Goal: Task Accomplishment & Management: Manage account settings

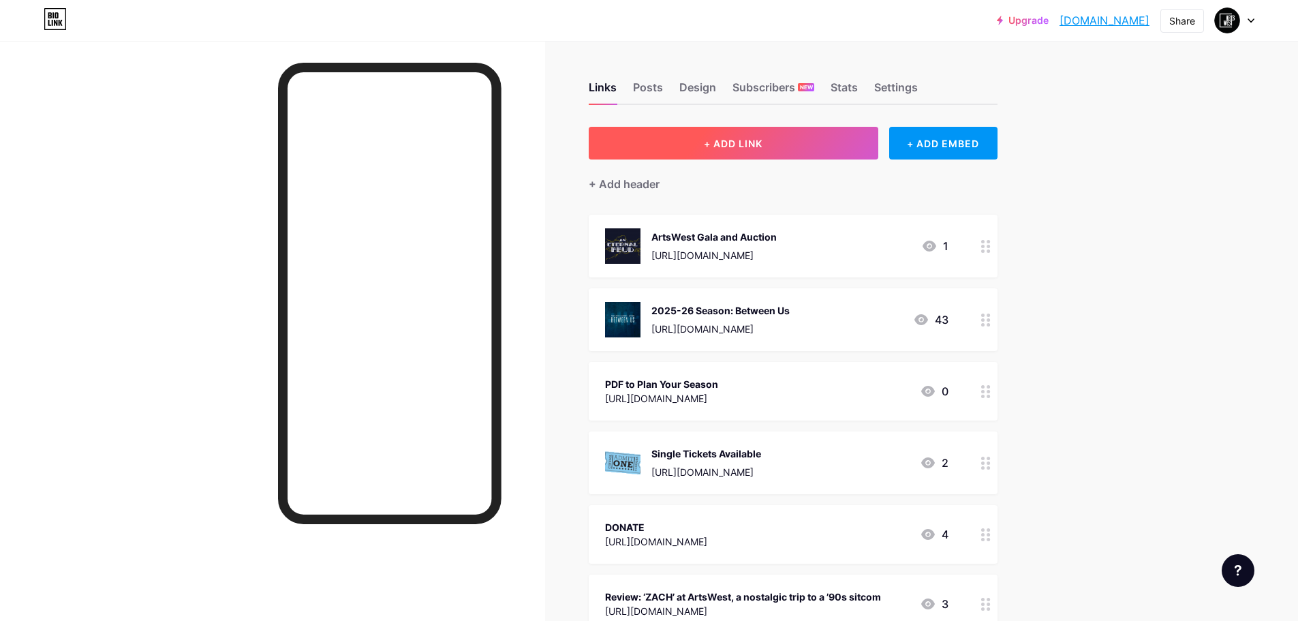
click at [817, 137] on button "+ ADD LINK" at bounding box center [734, 143] width 290 height 33
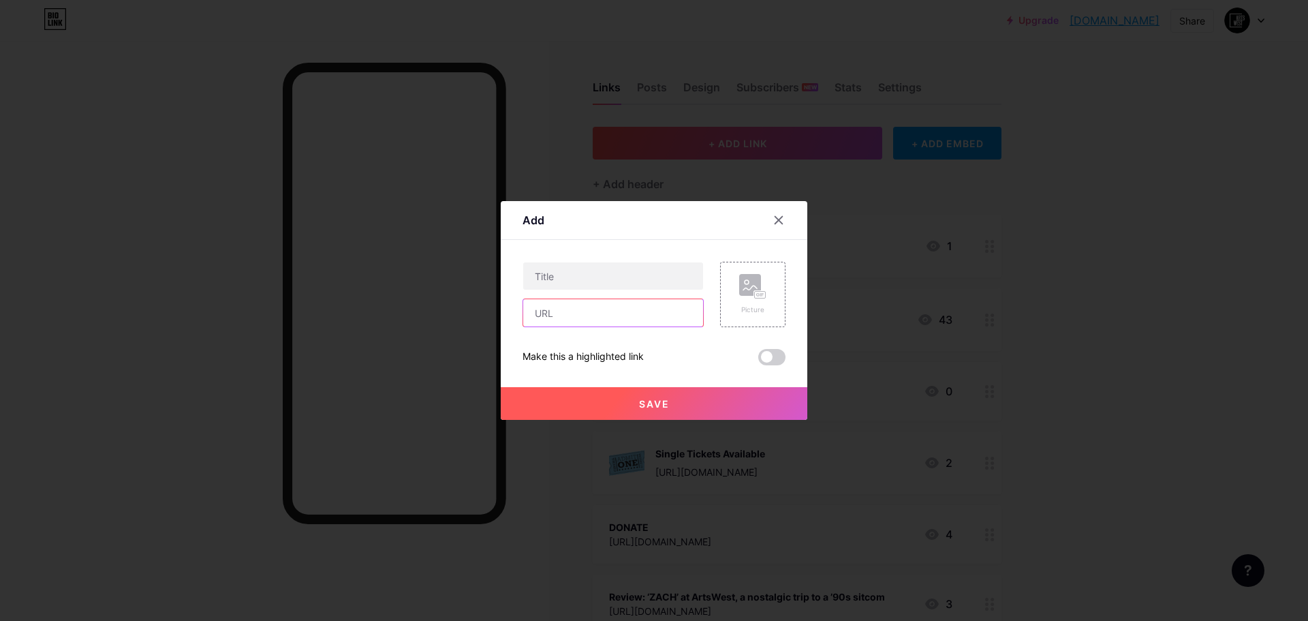
click at [598, 316] on input "text" at bounding box center [613, 312] width 180 height 27
paste input "[URL][DOMAIN_NAME]"
type input "[URL][DOMAIN_NAME]"
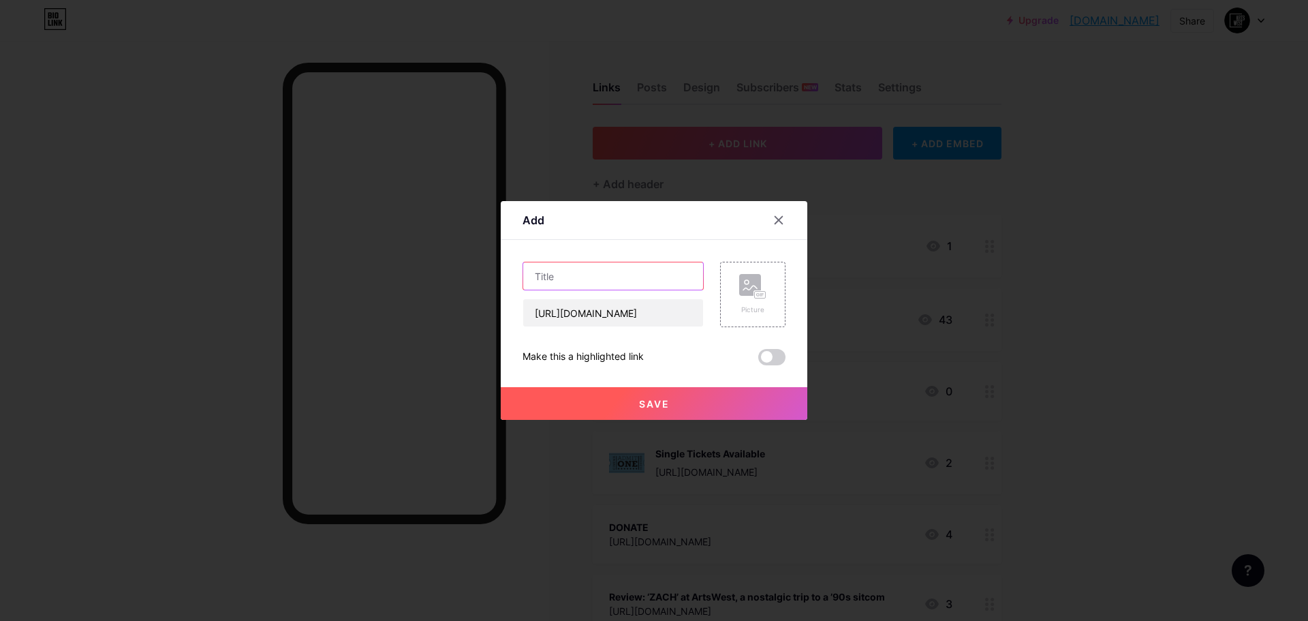
click at [610, 276] on input "text" at bounding box center [613, 275] width 180 height 27
type input "THE ROOMMATE"
click at [747, 291] on rect at bounding box center [750, 285] width 22 height 22
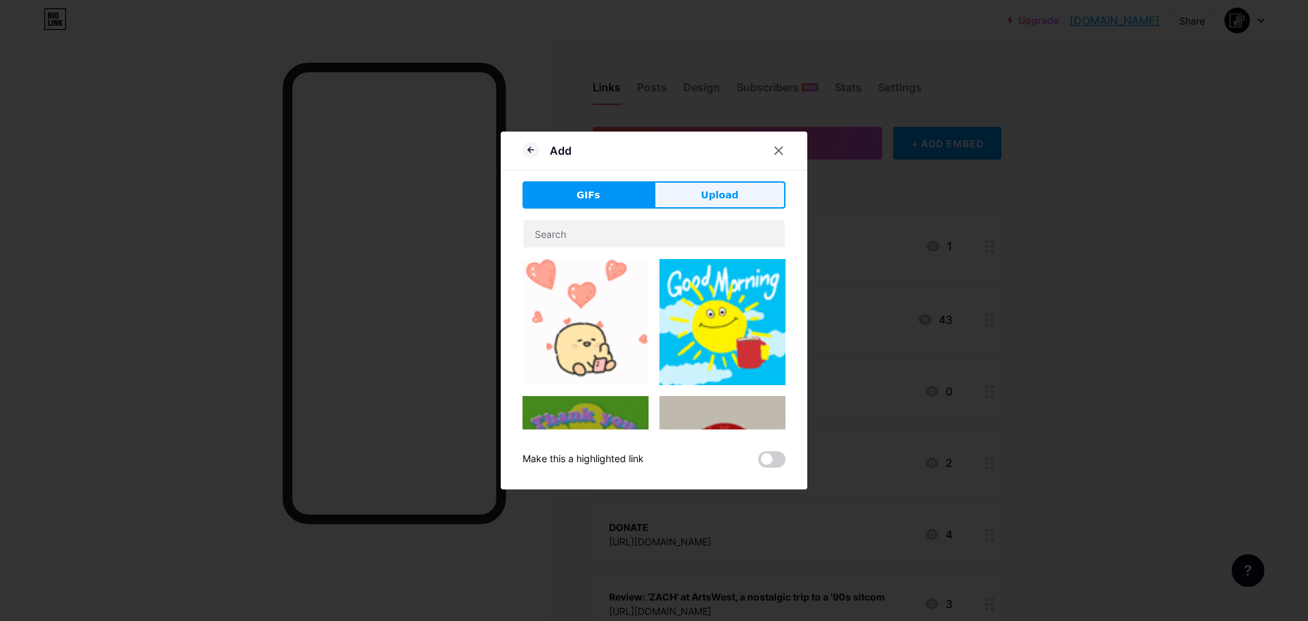
click at [692, 198] on button "Upload" at bounding box center [719, 194] width 131 height 27
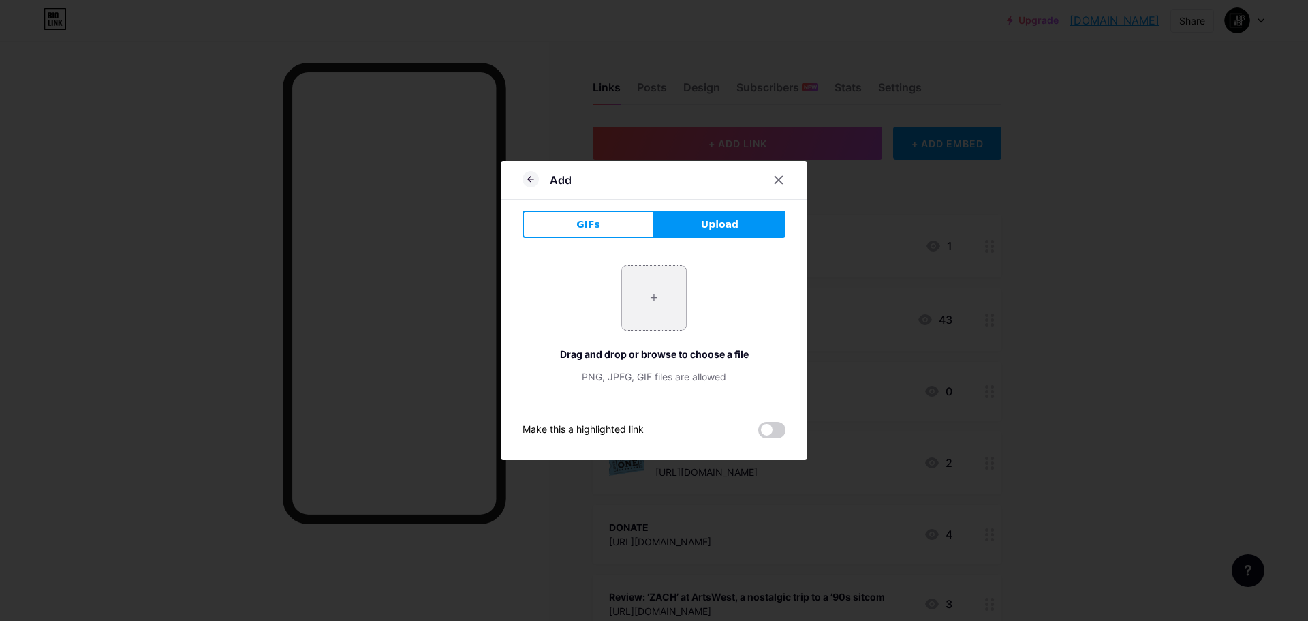
click at [644, 296] on input "file" at bounding box center [654, 298] width 64 height 64
type input "C:\fakepath\ROOMM_square.png"
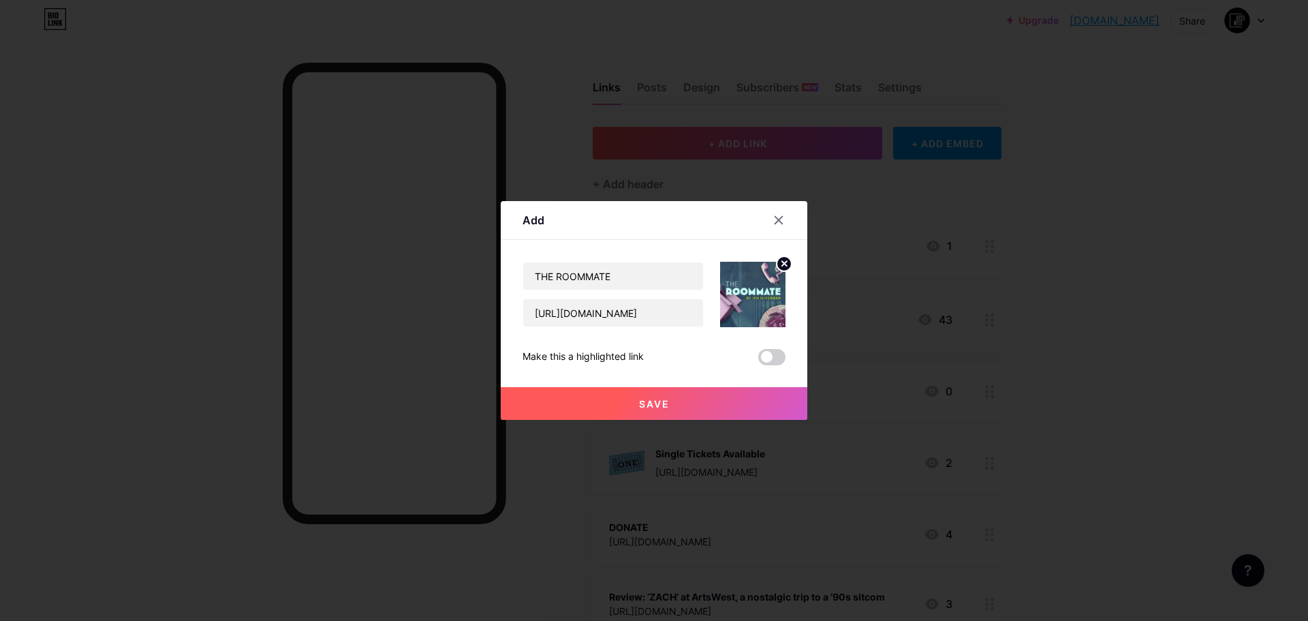
click at [717, 397] on button "Save" at bounding box center [654, 403] width 307 height 33
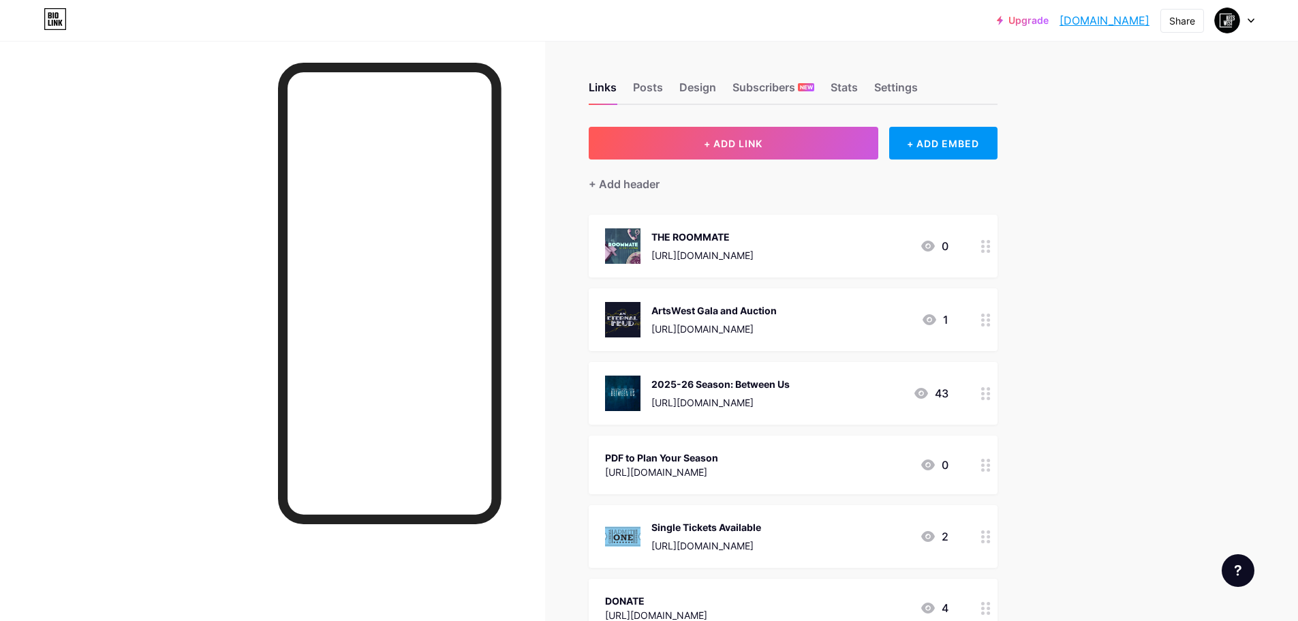
drag, startPoint x: 717, startPoint y: 397, endPoint x: 726, endPoint y: 392, distance: 10.4
click at [726, 392] on div "2025-26 Season: Between Us [URL][DOMAIN_NAME]" at bounding box center [720, 392] width 138 height 35
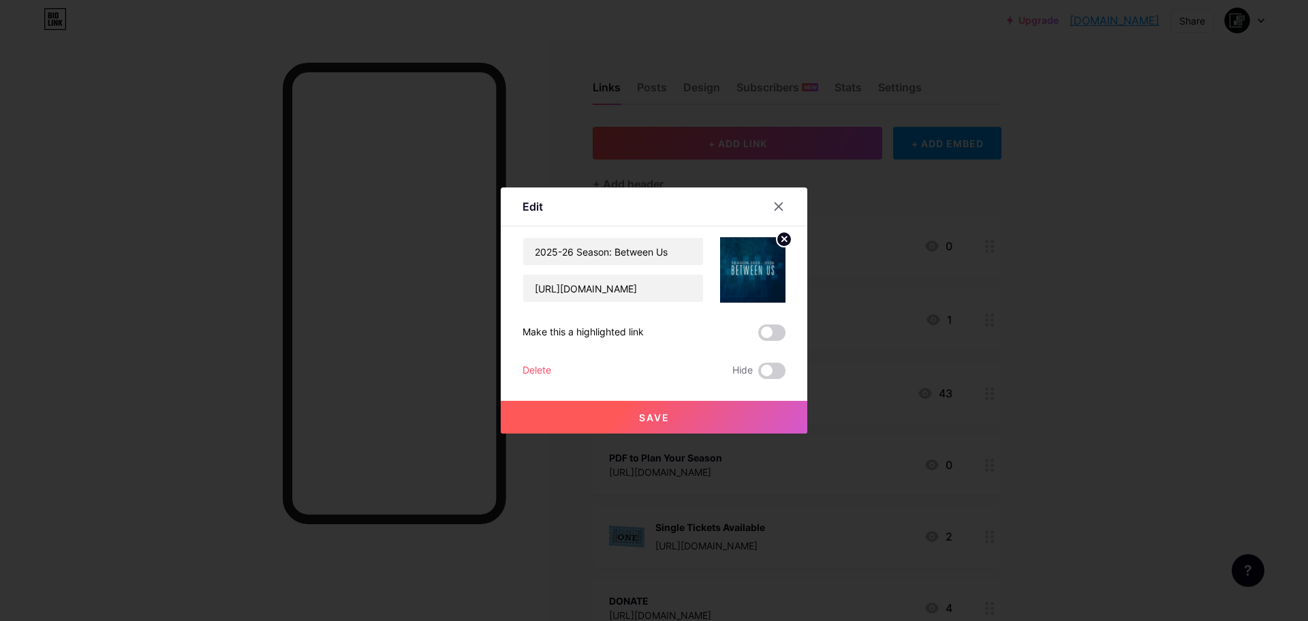
click at [790, 197] on div at bounding box center [786, 206] width 41 height 25
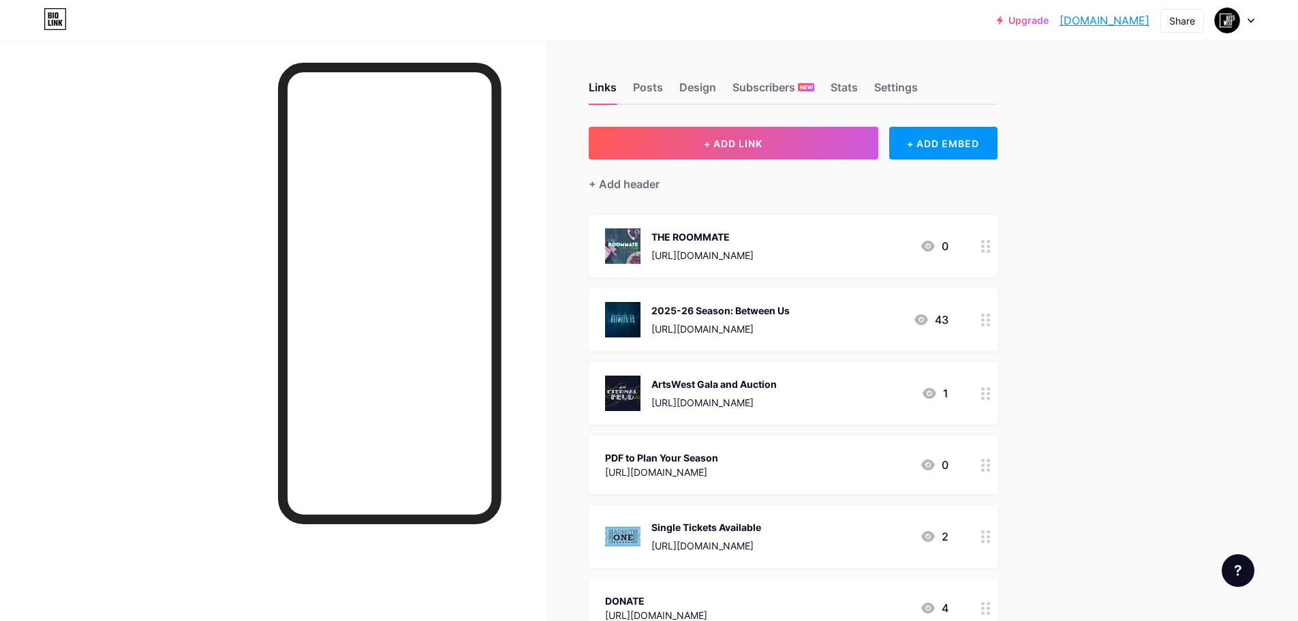
click at [1250, 24] on div at bounding box center [1235, 20] width 40 height 25
click at [1127, 188] on li "Logout" at bounding box center [1169, 191] width 169 height 37
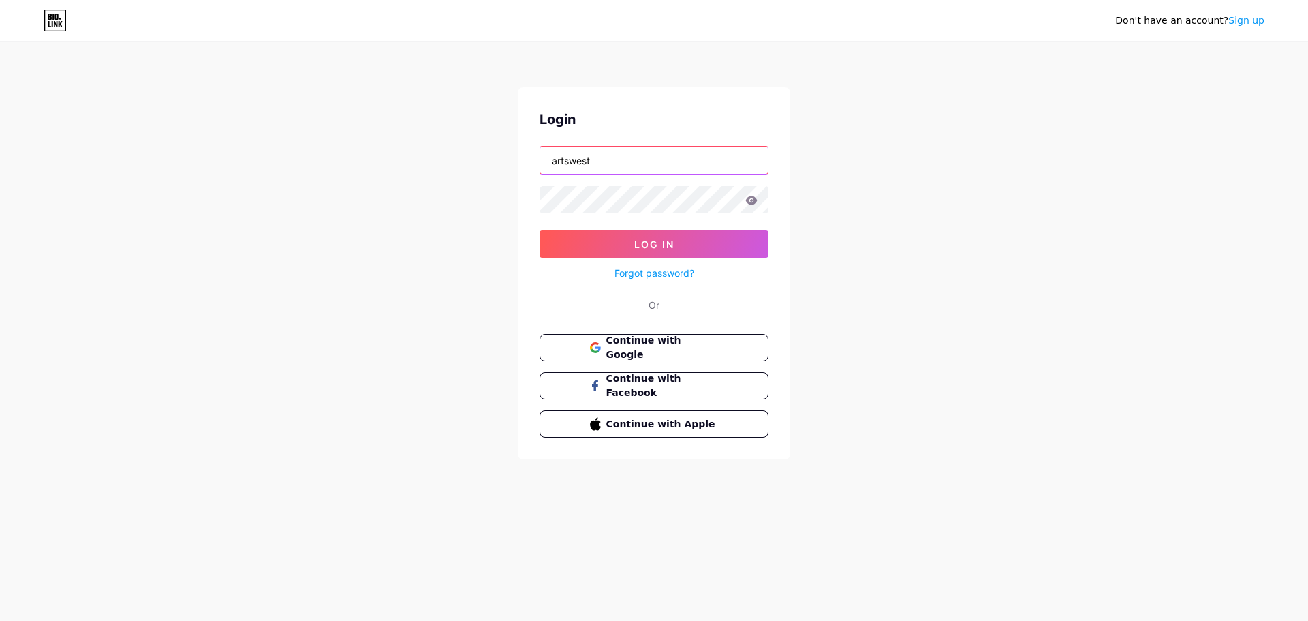
click at [636, 151] on input "artswest" at bounding box center [654, 159] width 228 height 27
type input "[EMAIL_ADDRESS][DOMAIN_NAME]"
click at [664, 242] on span "Log In" at bounding box center [654, 244] width 40 height 12
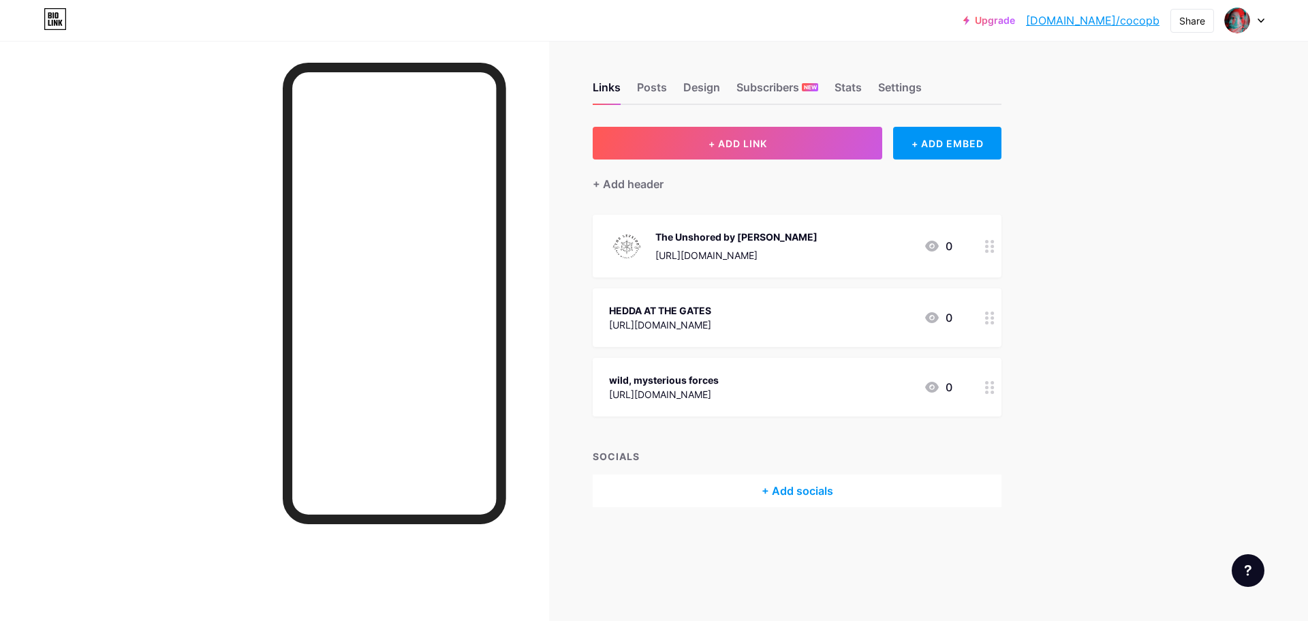
click at [1112, 281] on div "Upgrade [DOMAIN_NAME]/cocopb... [DOMAIN_NAME]/cocopb Share Switch accounts Coco…" at bounding box center [654, 310] width 1308 height 621
click at [991, 386] on icon at bounding box center [990, 387] width 10 height 13
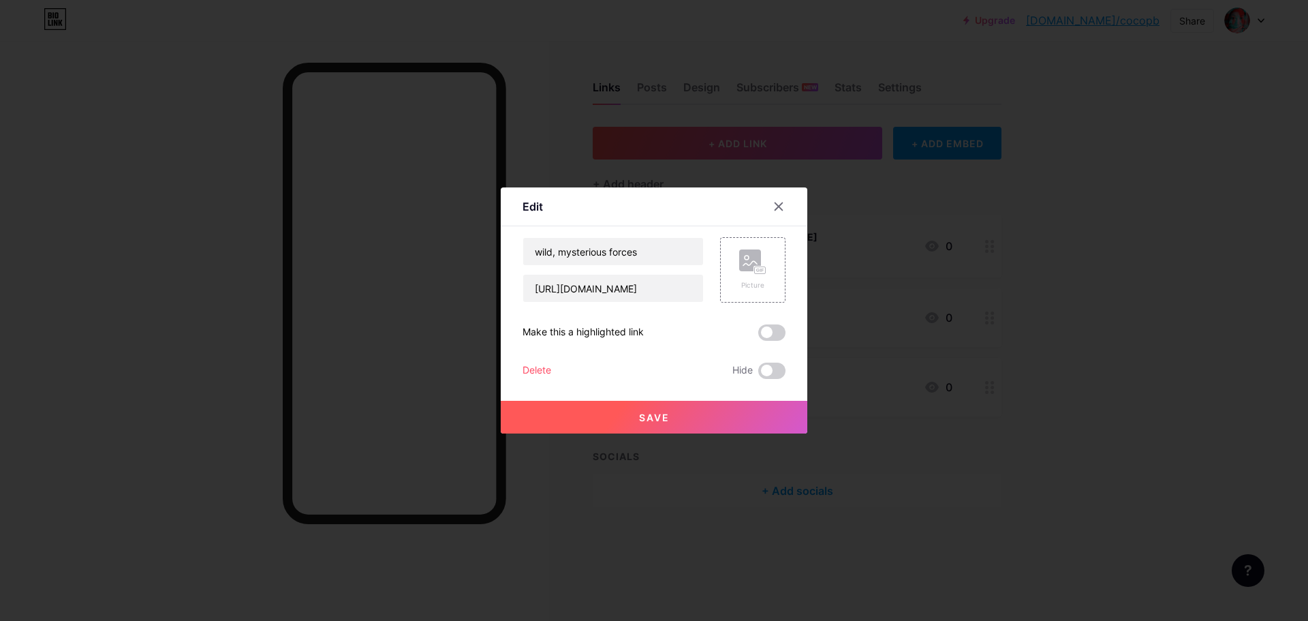
click at [523, 372] on div "Delete" at bounding box center [537, 370] width 29 height 16
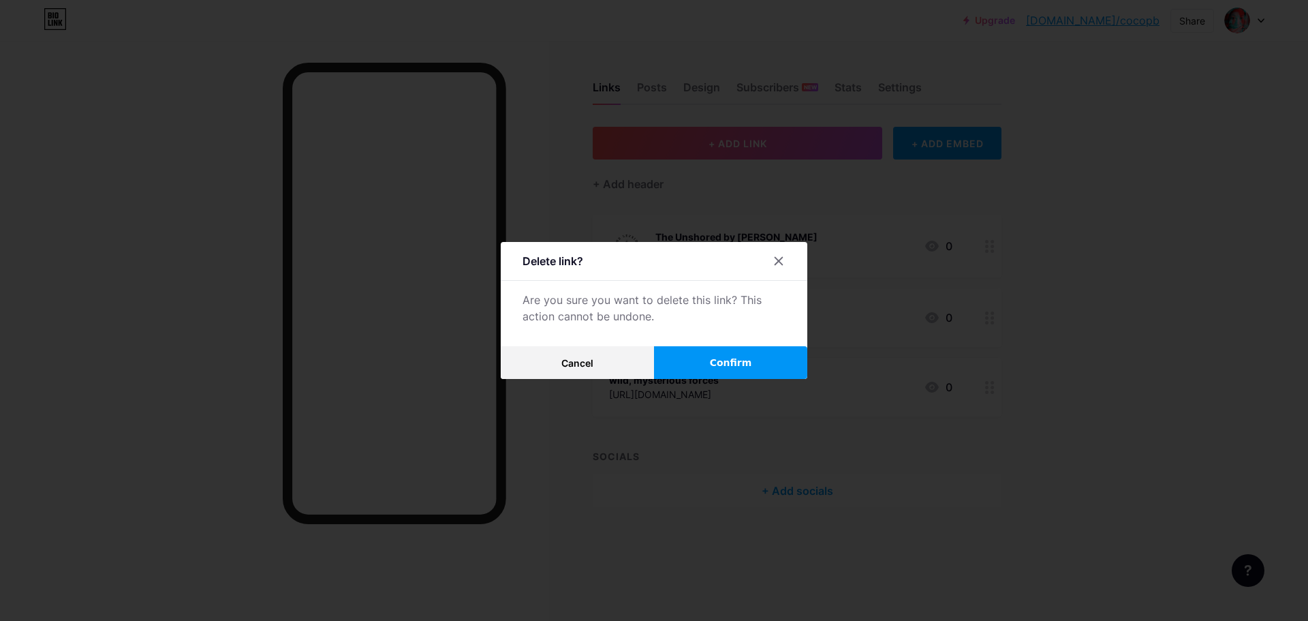
click at [696, 356] on button "Confirm" at bounding box center [730, 362] width 153 height 33
click at [1139, 307] on div at bounding box center [654, 310] width 1308 height 621
